Goal: Task Accomplishment & Management: Use online tool/utility

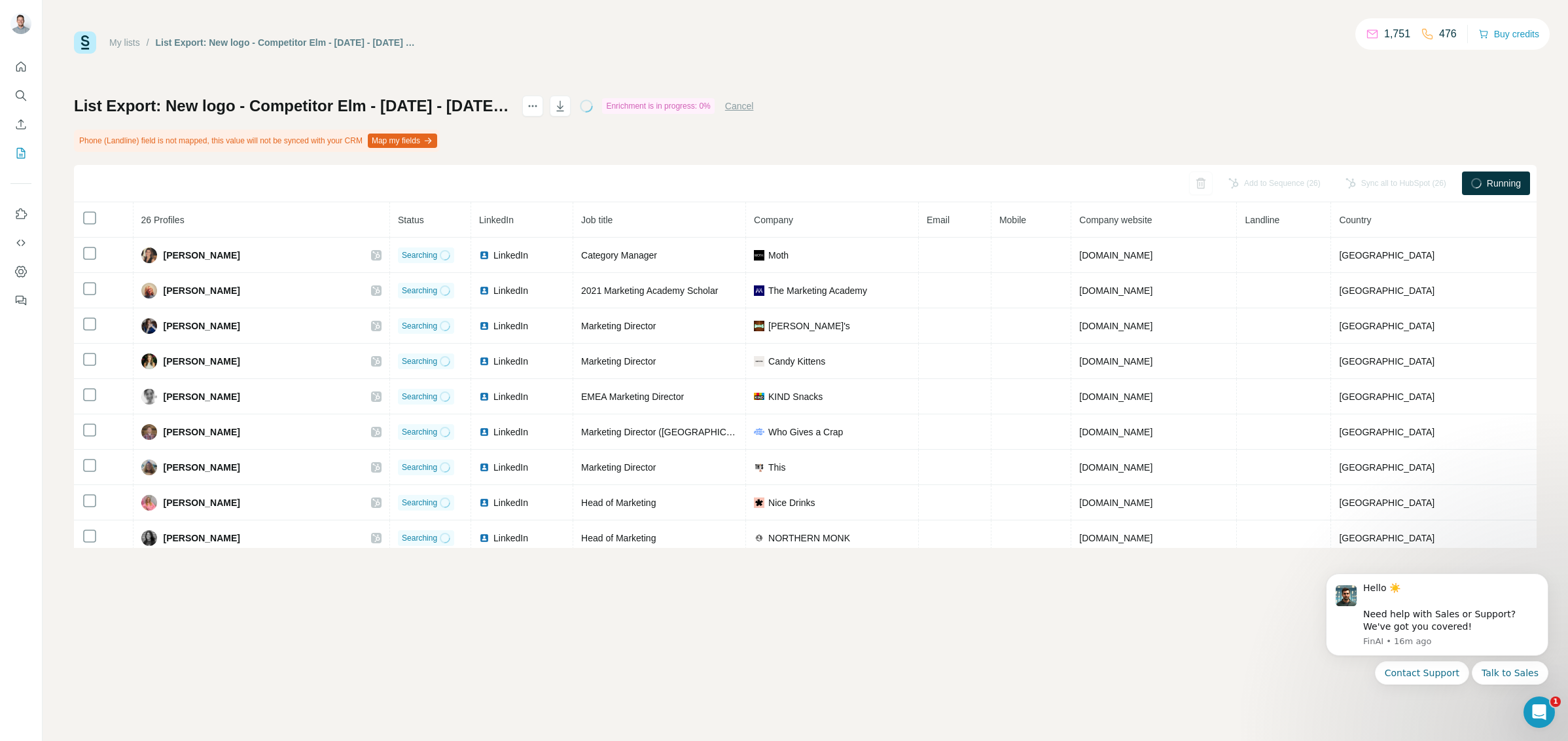
click at [964, 101] on div "List Export: New logo - Competitor Elm - Oct 2025 - 06/10/2025 20:32 Enrichment…" at bounding box center [806, 322] width 1463 height 453
click at [437, 146] on button "Map my fields" at bounding box center [403, 140] width 69 height 14
click at [714, 108] on div "Enrichment is in progress: 0%" at bounding box center [657, 106] width 112 height 16
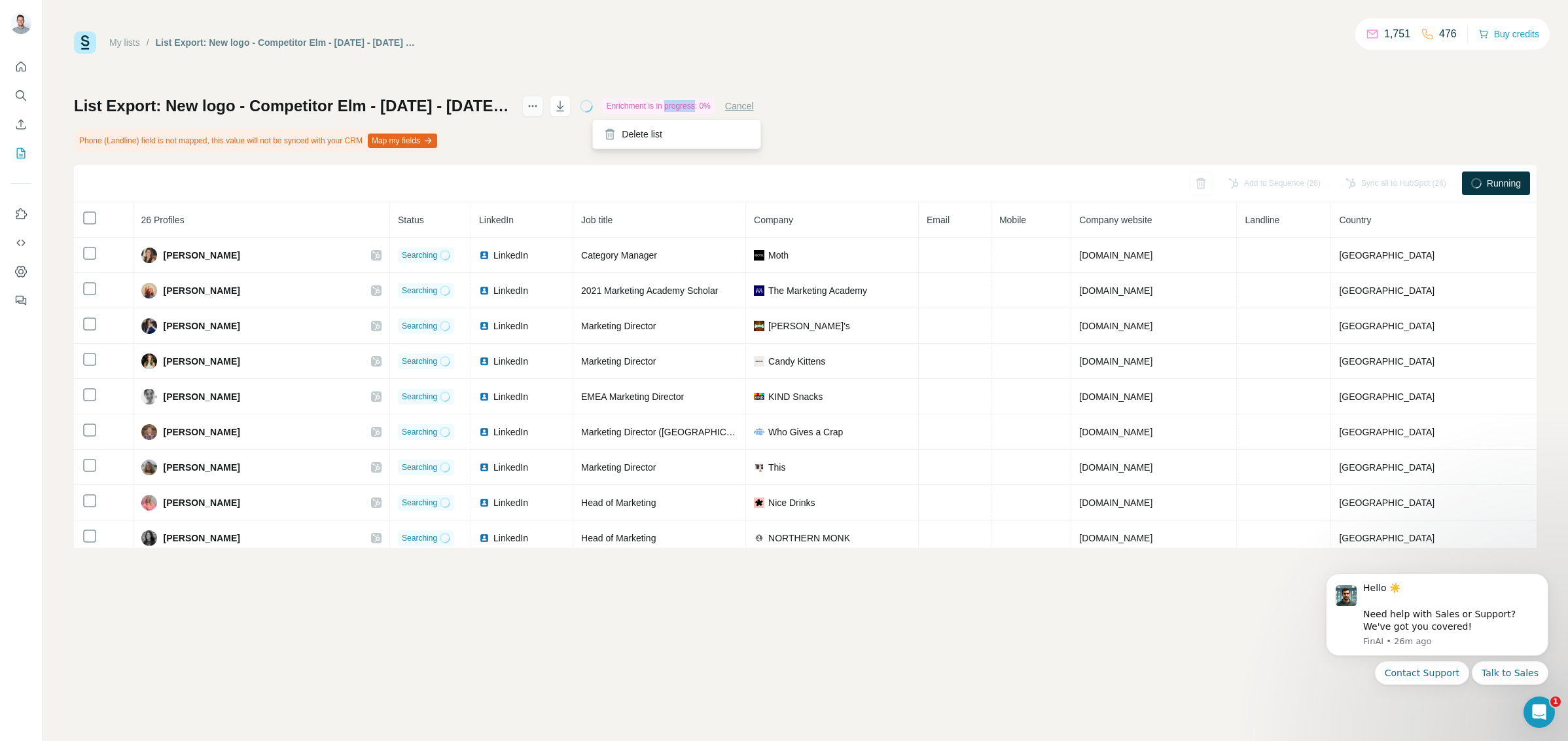
click at [539, 104] on icon "actions" at bounding box center [532, 106] width 13 height 13
click at [205, 109] on h1 "List Export: New logo - Competitor Elm - [DATE] - [DATE] 20:32" at bounding box center [292, 106] width 437 height 21
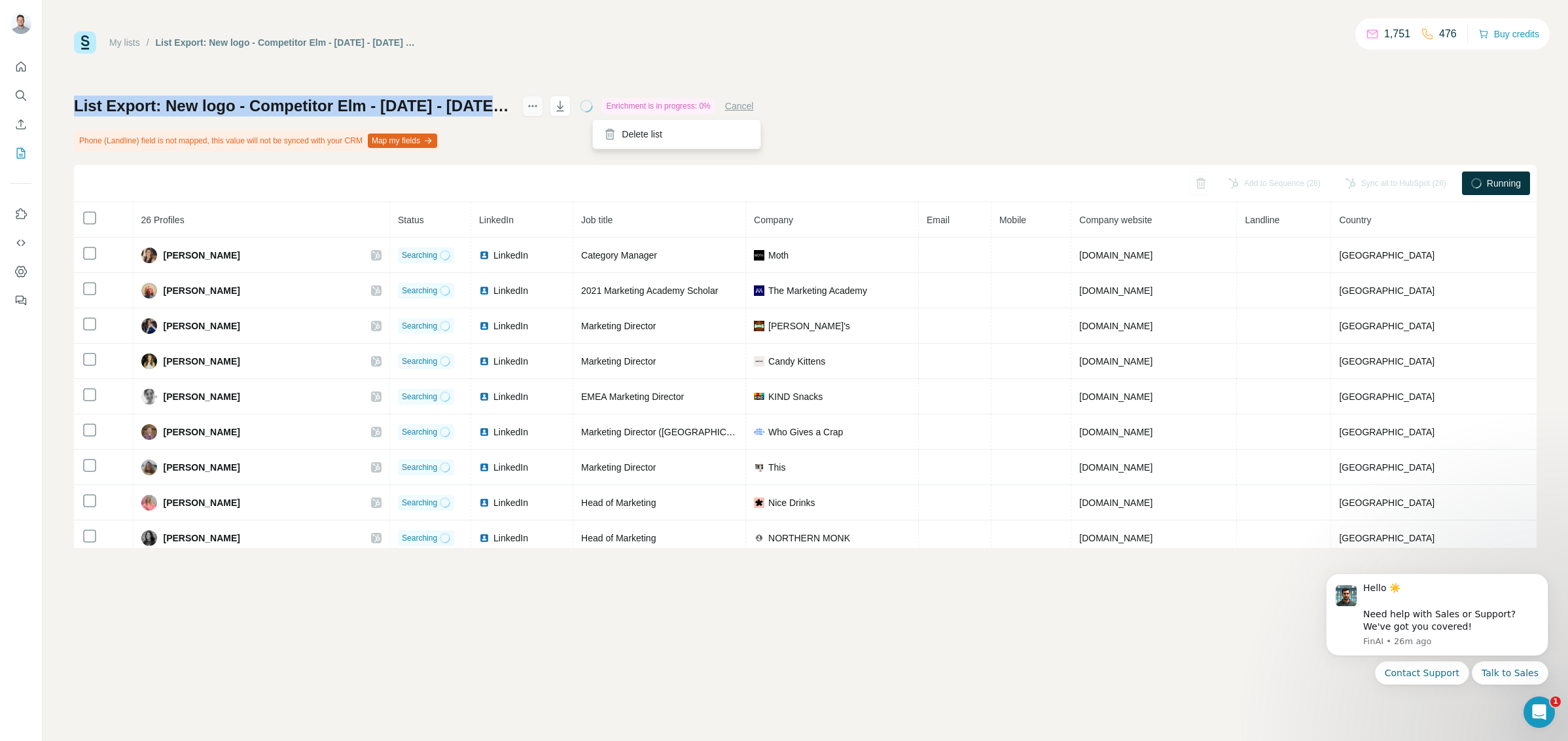
click at [539, 102] on icon "actions" at bounding box center [532, 106] width 13 height 13
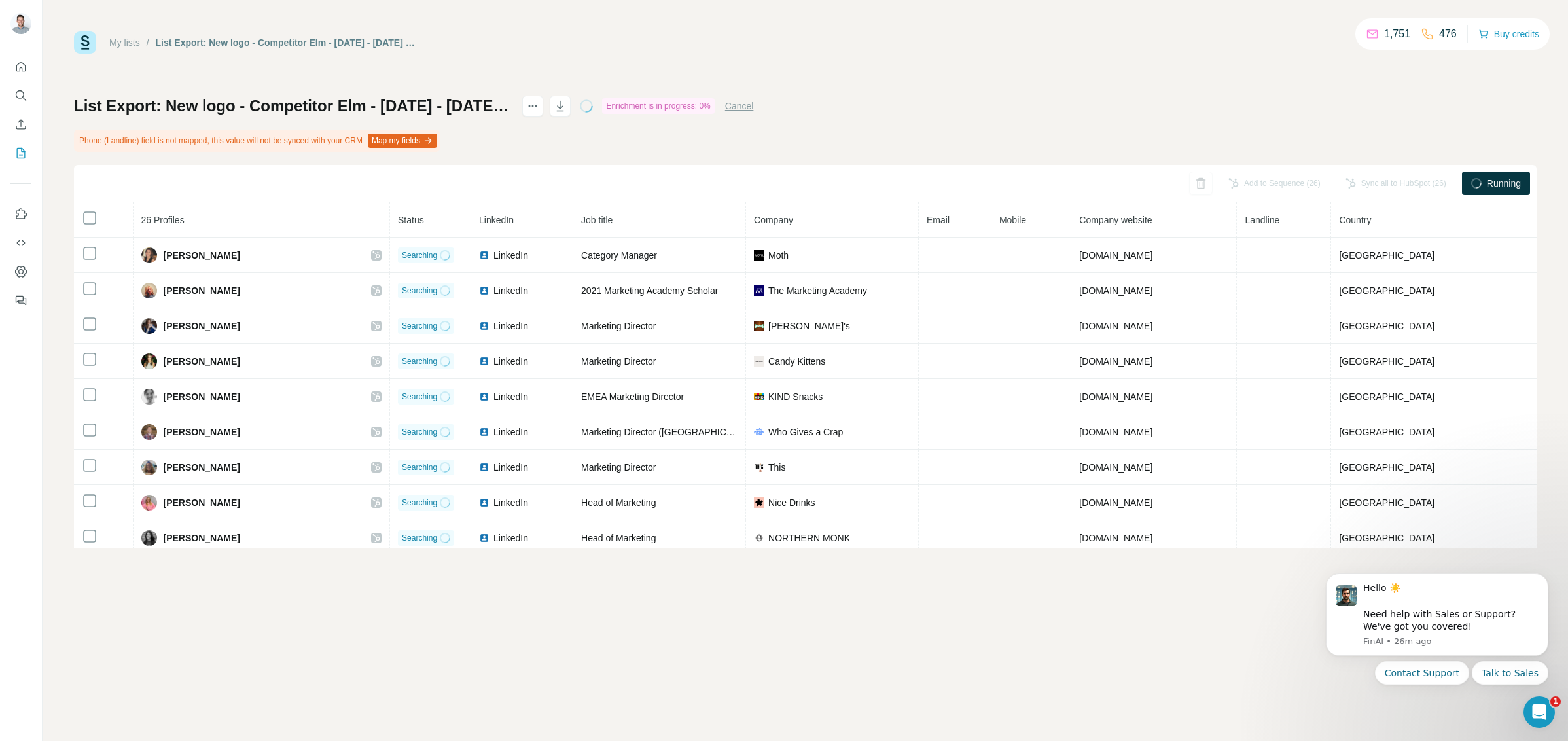
click at [714, 108] on div "Enrichment is in progress: 0%" at bounding box center [657, 106] width 112 height 16
click at [1384, 37] on p "1,751" at bounding box center [1397, 34] width 26 height 16
click at [1439, 34] on p "476" at bounding box center [1448, 34] width 18 height 16
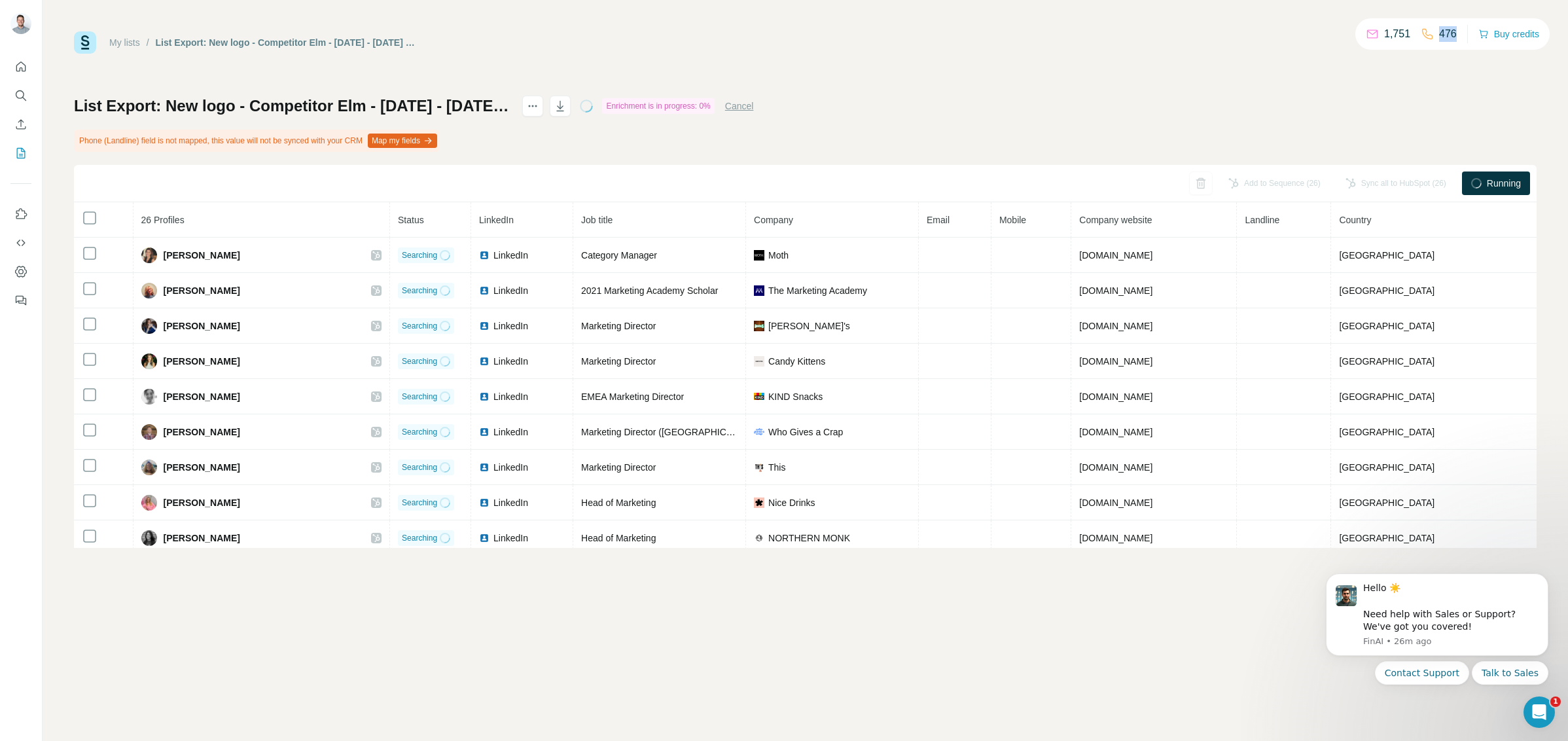
click at [1439, 34] on p "476" at bounding box center [1448, 34] width 18 height 16
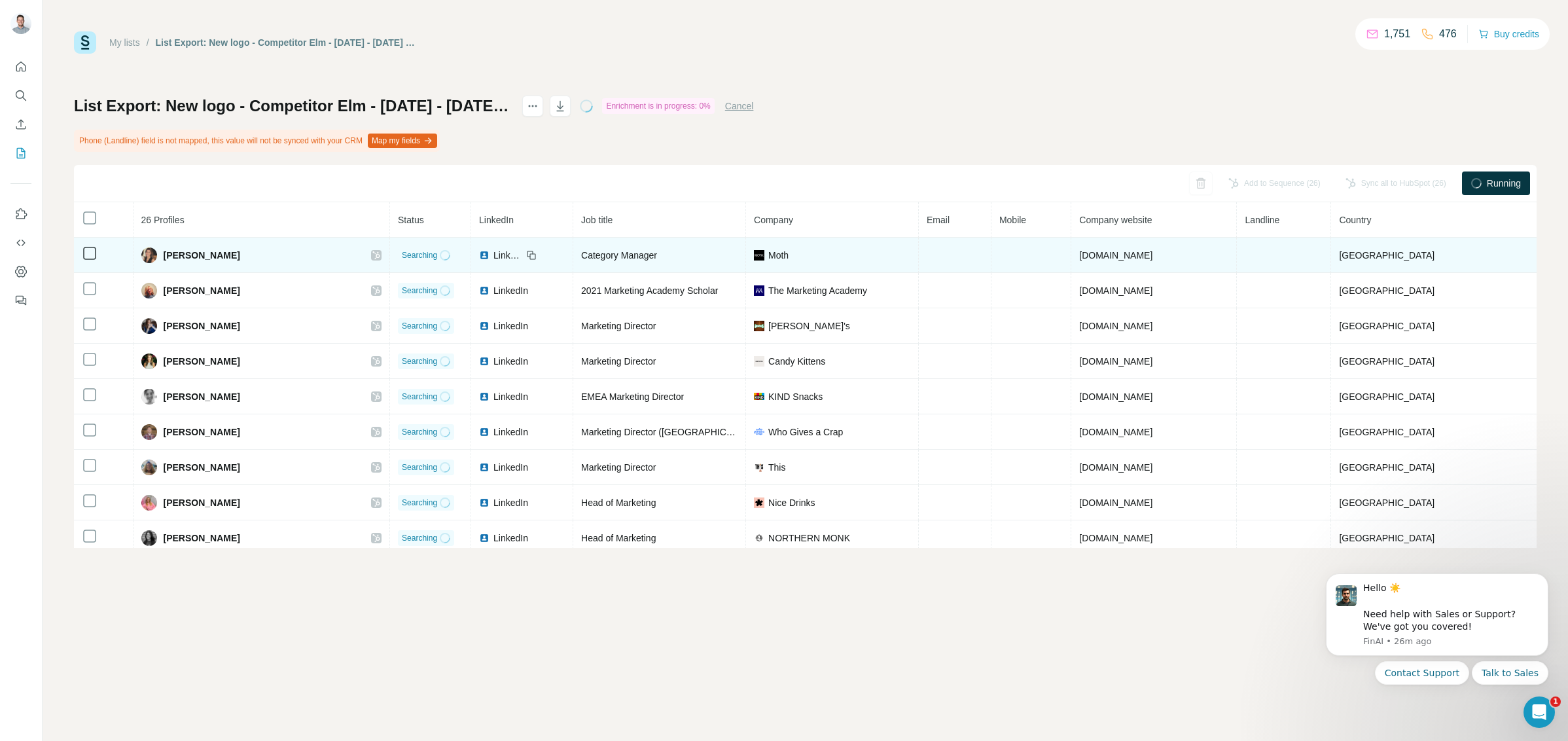
click at [191, 258] on span "[PERSON_NAME]" at bounding box center [202, 255] width 77 height 13
click at [373, 256] on icon at bounding box center [377, 255] width 8 height 10
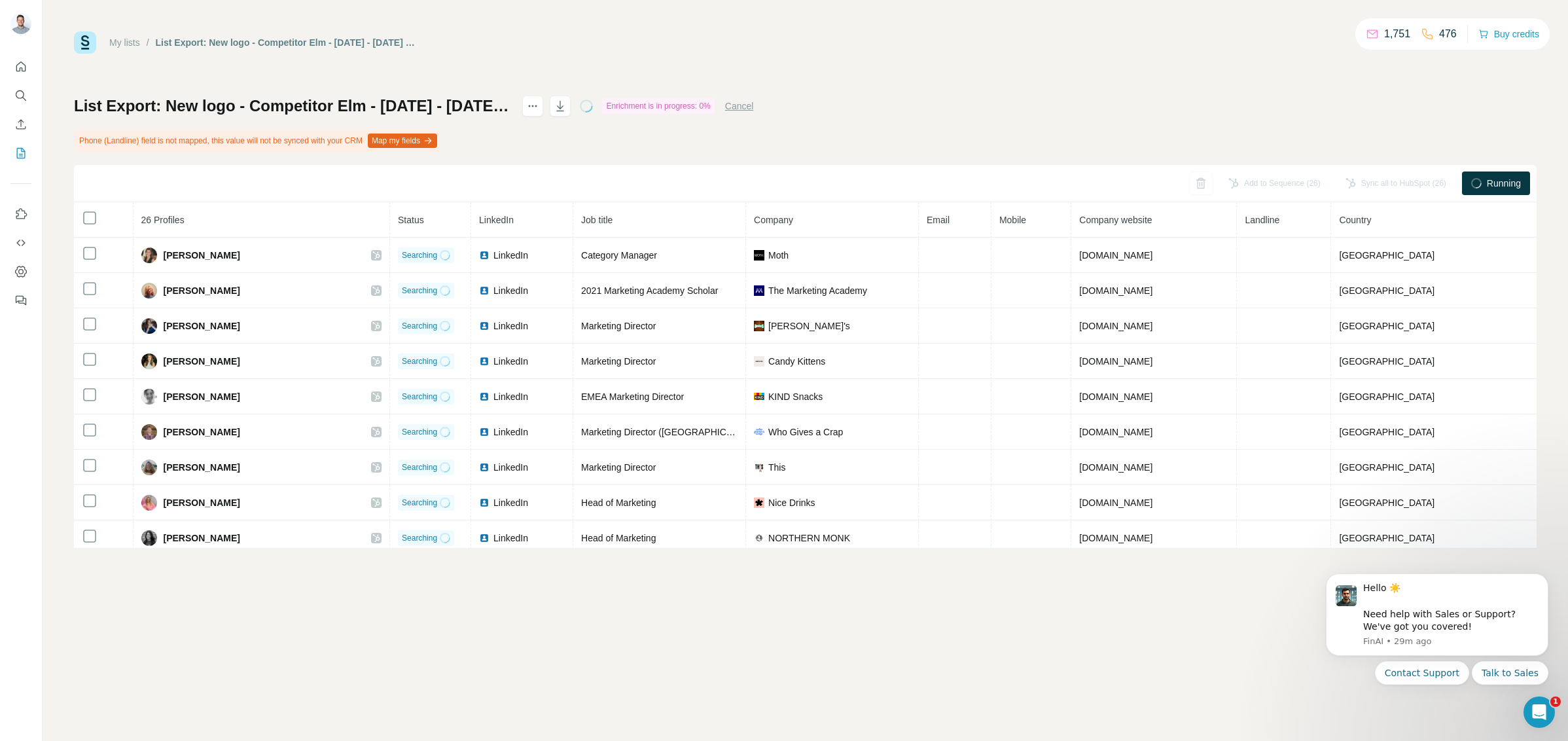
click at [924, 131] on div "List Export: New logo - Competitor Elm - Oct 2025 - 06/10/2025 20:32 Enrichment…" at bounding box center [806, 322] width 1463 height 453
